Goal: Information Seeking & Learning: Learn about a topic

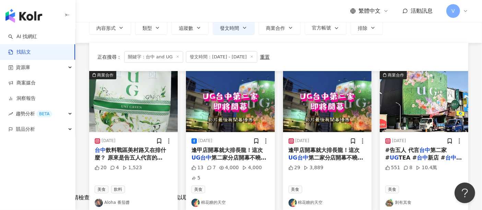
scroll to position [15, 0]
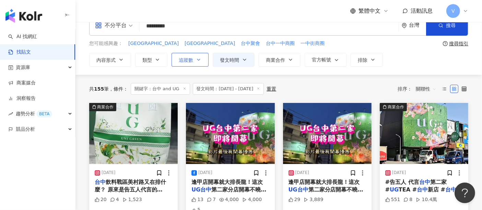
click at [201, 59] on button "追蹤數" at bounding box center [189, 60] width 37 height 14
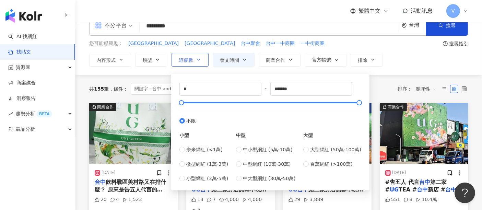
click at [201, 59] on button "追蹤數" at bounding box center [189, 60] width 37 height 14
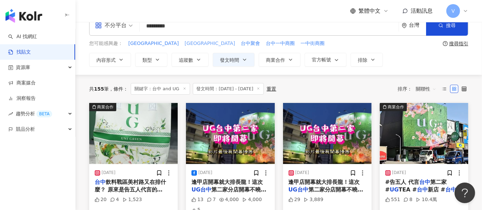
scroll to position [0, 0]
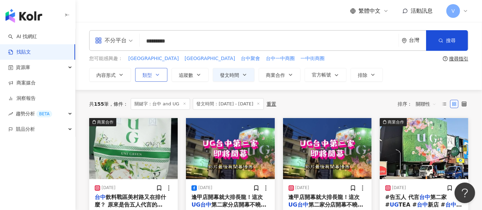
click at [158, 75] on icon "button" at bounding box center [157, 74] width 5 height 5
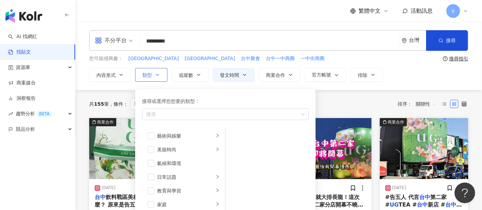
click at [158, 75] on icon "button" at bounding box center [157, 74] width 5 height 5
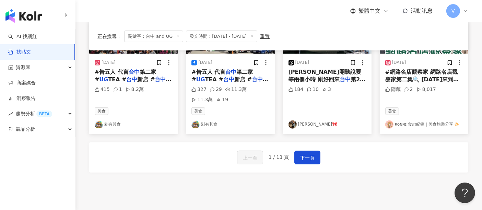
scroll to position [457, 0]
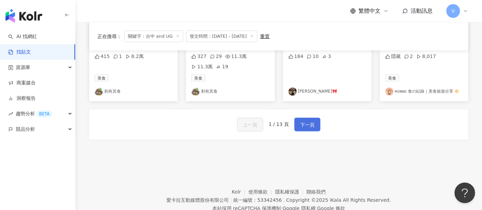
click at [309, 121] on span "下一頁" at bounding box center [307, 125] width 14 height 8
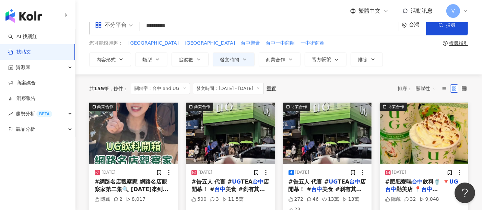
scroll to position [0, 0]
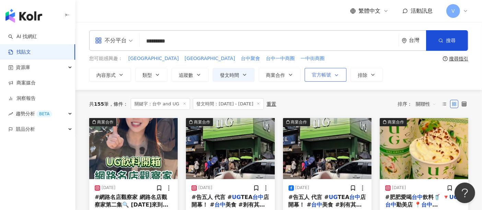
click at [334, 74] on icon "button" at bounding box center [336, 74] width 5 height 5
click at [291, 73] on icon "button" at bounding box center [290, 74] width 5 height 5
click at [401, 79] on div "**********" at bounding box center [278, 75] width 379 height 14
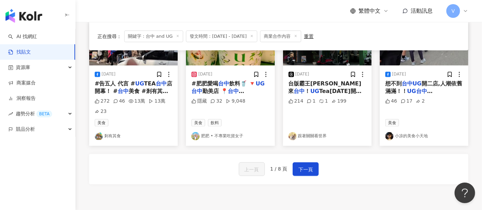
scroll to position [419, 0]
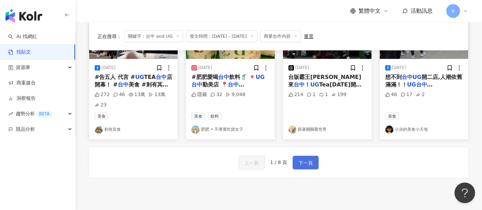
click at [308, 159] on span "下一頁" at bounding box center [305, 163] width 14 height 8
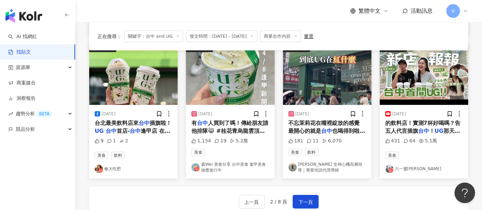
scroll to position [353, 0]
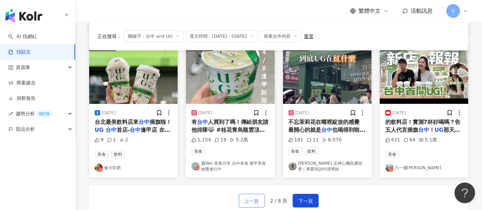
click at [255, 201] on span "上一頁" at bounding box center [251, 201] width 14 height 8
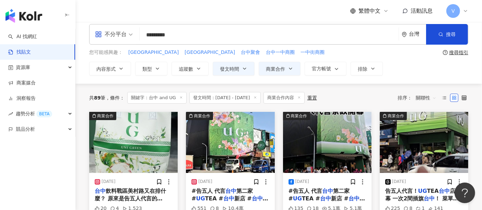
scroll to position [0, 0]
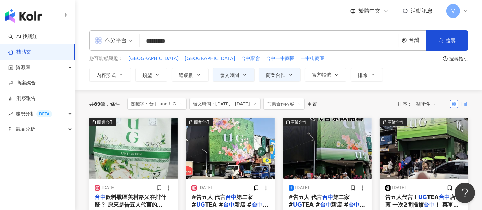
click at [461, 103] on icon at bounding box center [463, 103] width 5 height 5
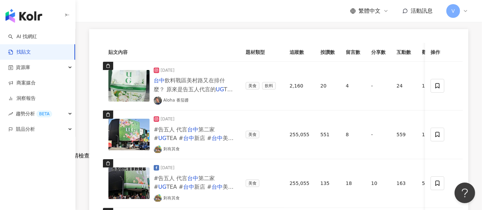
scroll to position [27, 0]
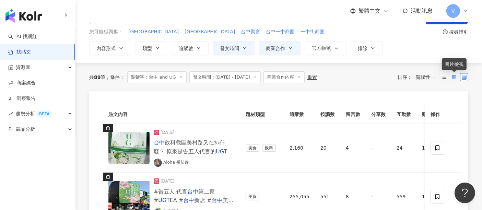
click at [453, 77] on rect at bounding box center [452, 77] width 1 height 1
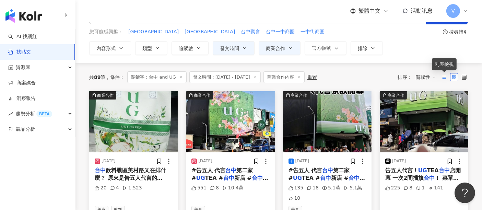
click at [445, 77] on line at bounding box center [444, 77] width 3 height 0
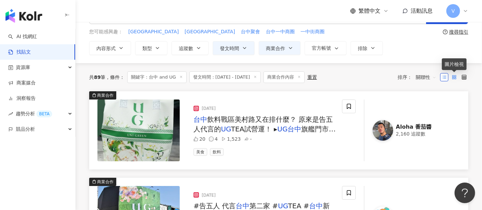
click at [454, 75] on rect at bounding box center [454, 75] width 1 height 1
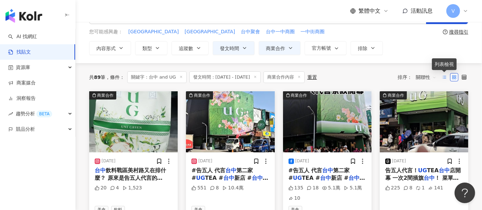
click at [442, 75] on icon at bounding box center [444, 77] width 5 height 5
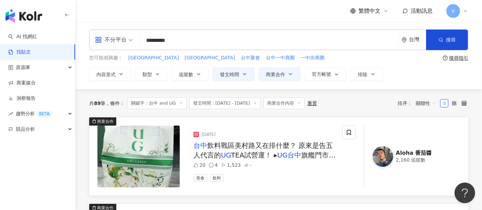
scroll to position [0, 0]
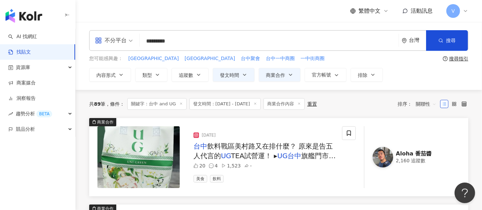
click at [465, 7] on div "V" at bounding box center [457, 11] width 22 height 14
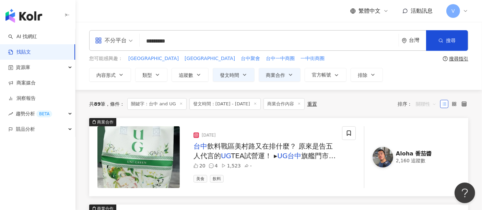
click at [435, 102] on span "關聯性" at bounding box center [426, 103] width 21 height 11
click at [427, 139] on div "觀看數" at bounding box center [426, 141] width 19 height 8
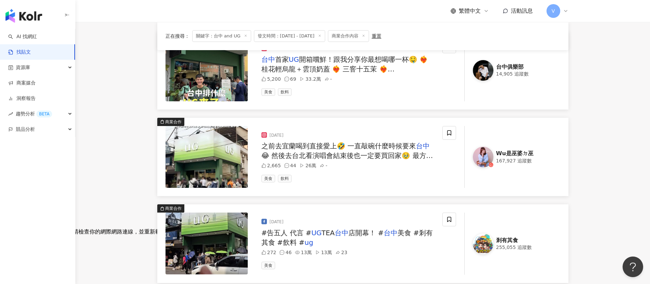
scroll to position [86, 0]
